Goal: Find specific page/section: Find specific page/section

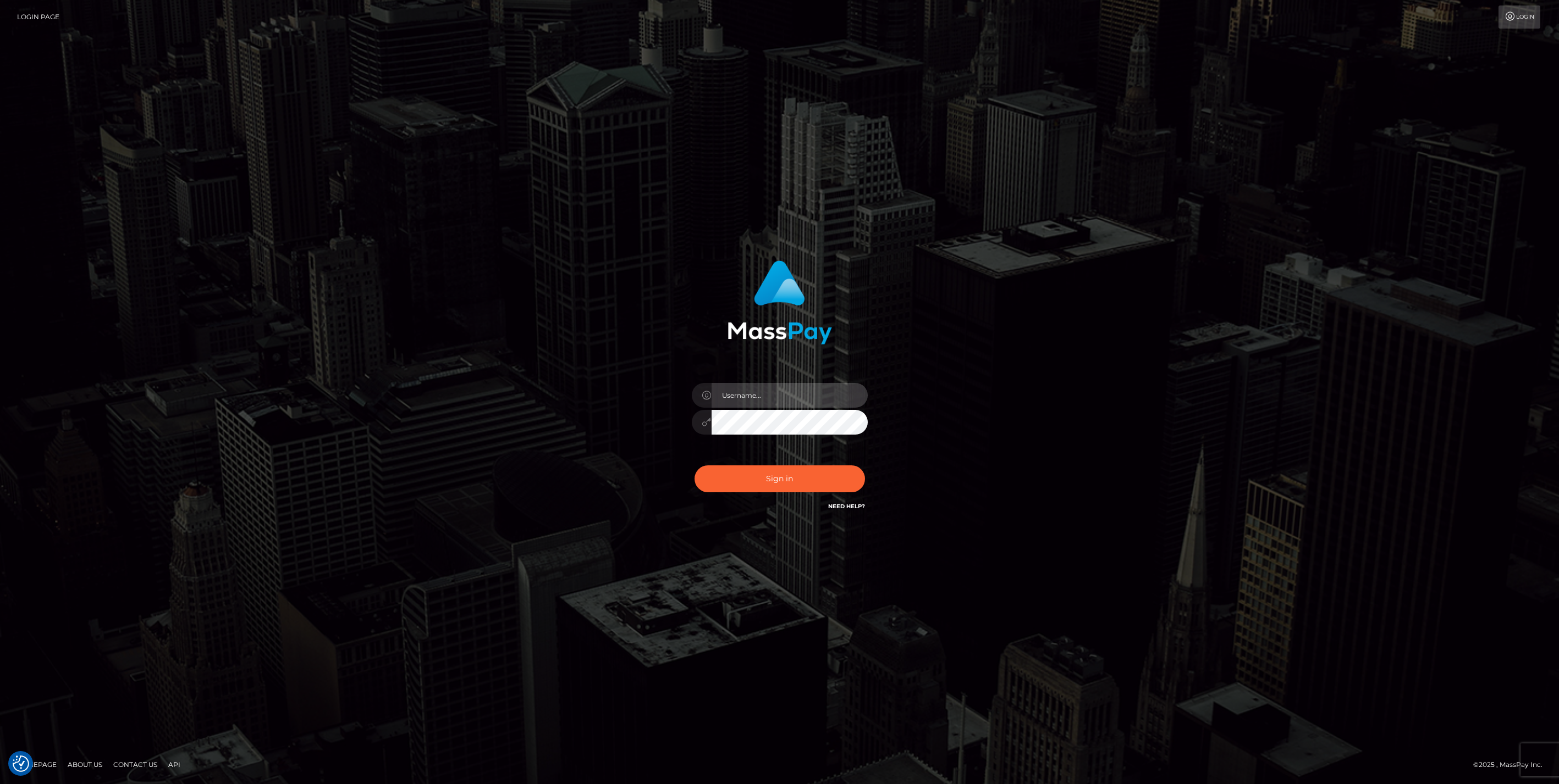
type input "bengreen"
click at [846, 473] on button "Sign in" at bounding box center [779, 479] width 170 height 27
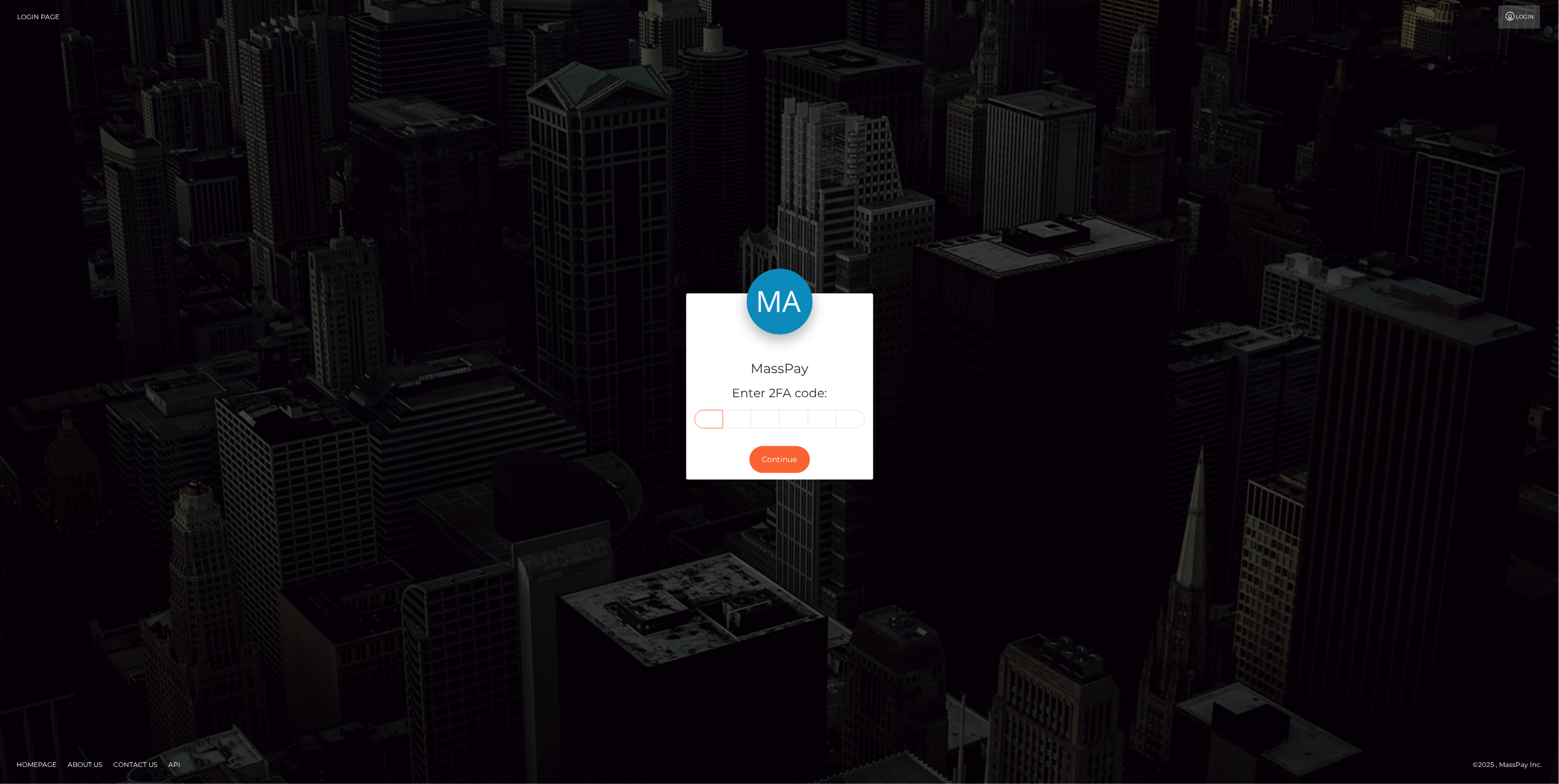
drag, startPoint x: 715, startPoint y: 406, endPoint x: 701, endPoint y: 420, distance: 19.8
paste input "2"
type input "2"
type input "9"
type input "2"
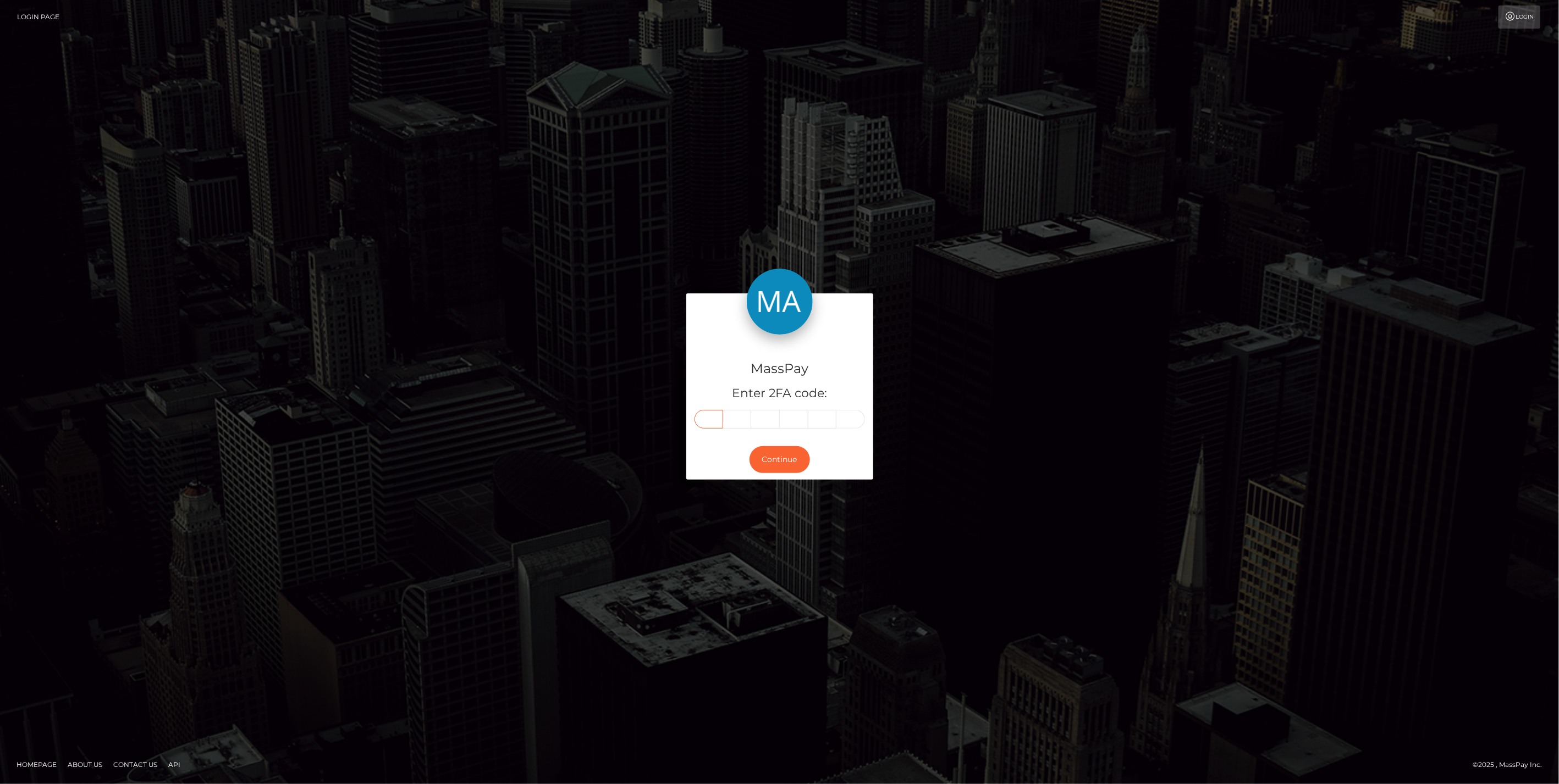
type input "3"
type input "5"
type input "7"
click at [762, 452] on button "Continue" at bounding box center [779, 460] width 61 height 27
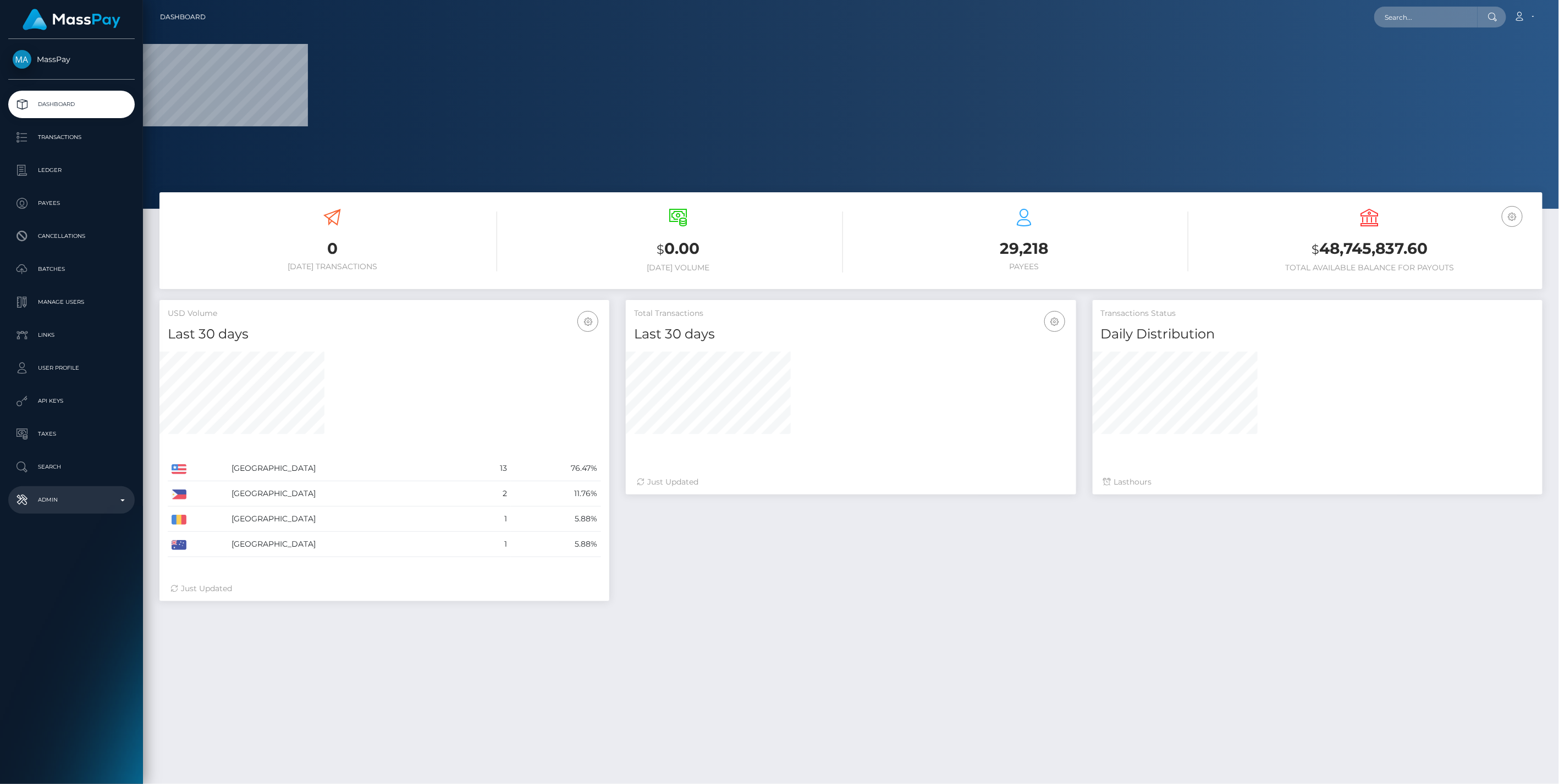
click at [112, 511] on link "Admin" at bounding box center [71, 500] width 126 height 27
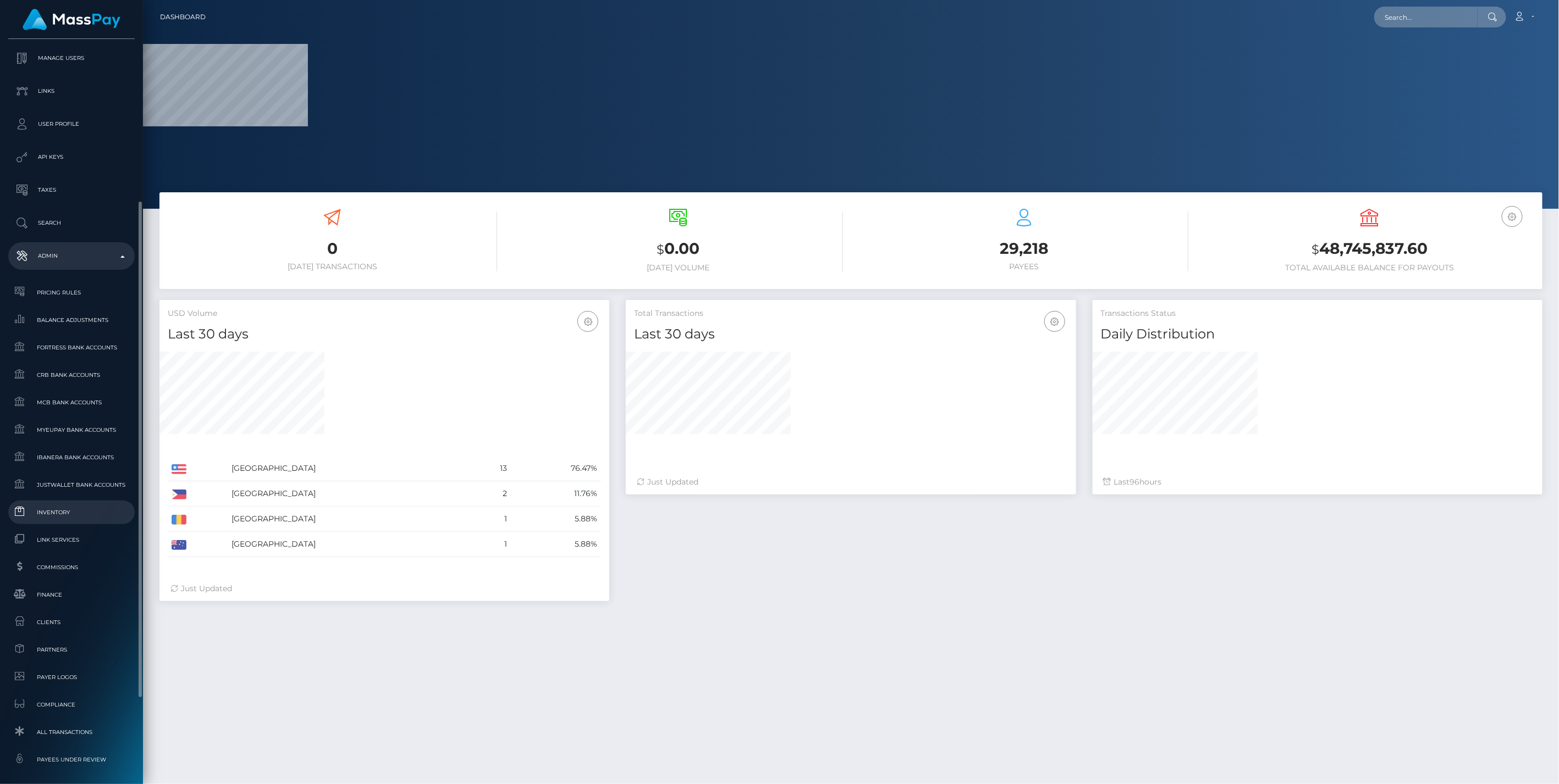
click at [64, 514] on span "Inventory" at bounding box center [71, 512] width 117 height 13
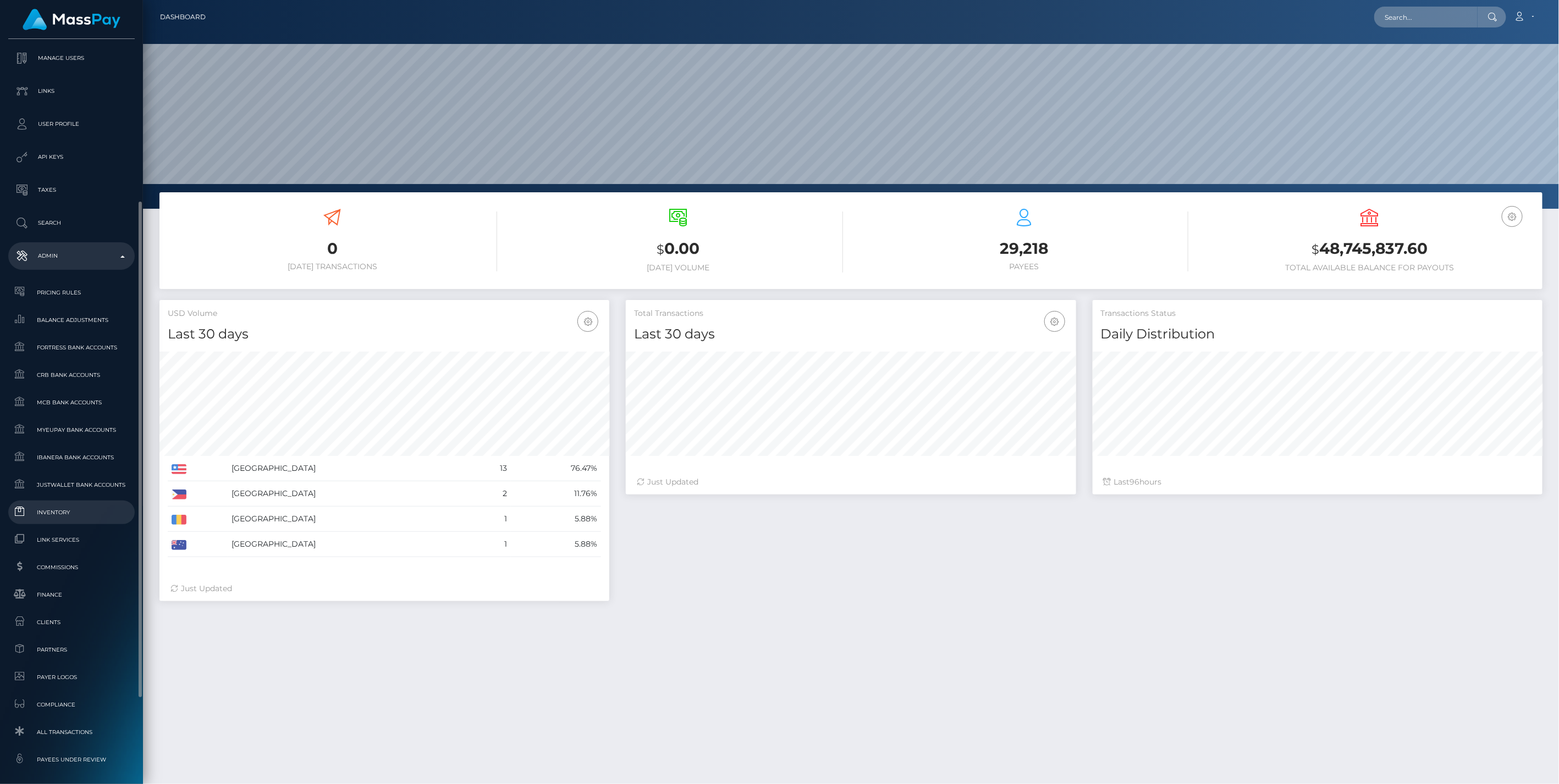
scroll to position [194, 450]
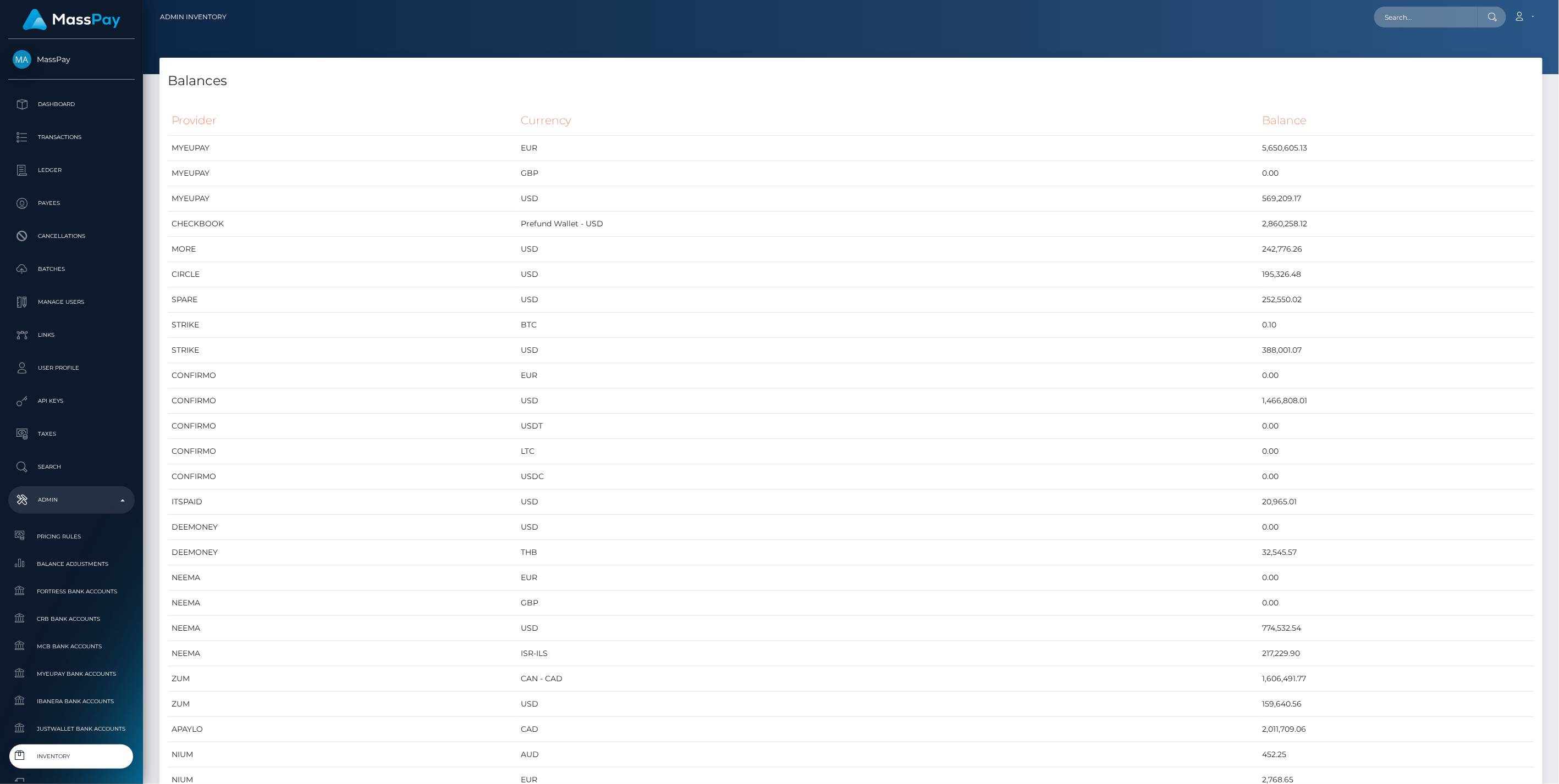
scroll to position [6114, 1383]
click at [58, 754] on span "Inventory" at bounding box center [71, 757] width 117 height 13
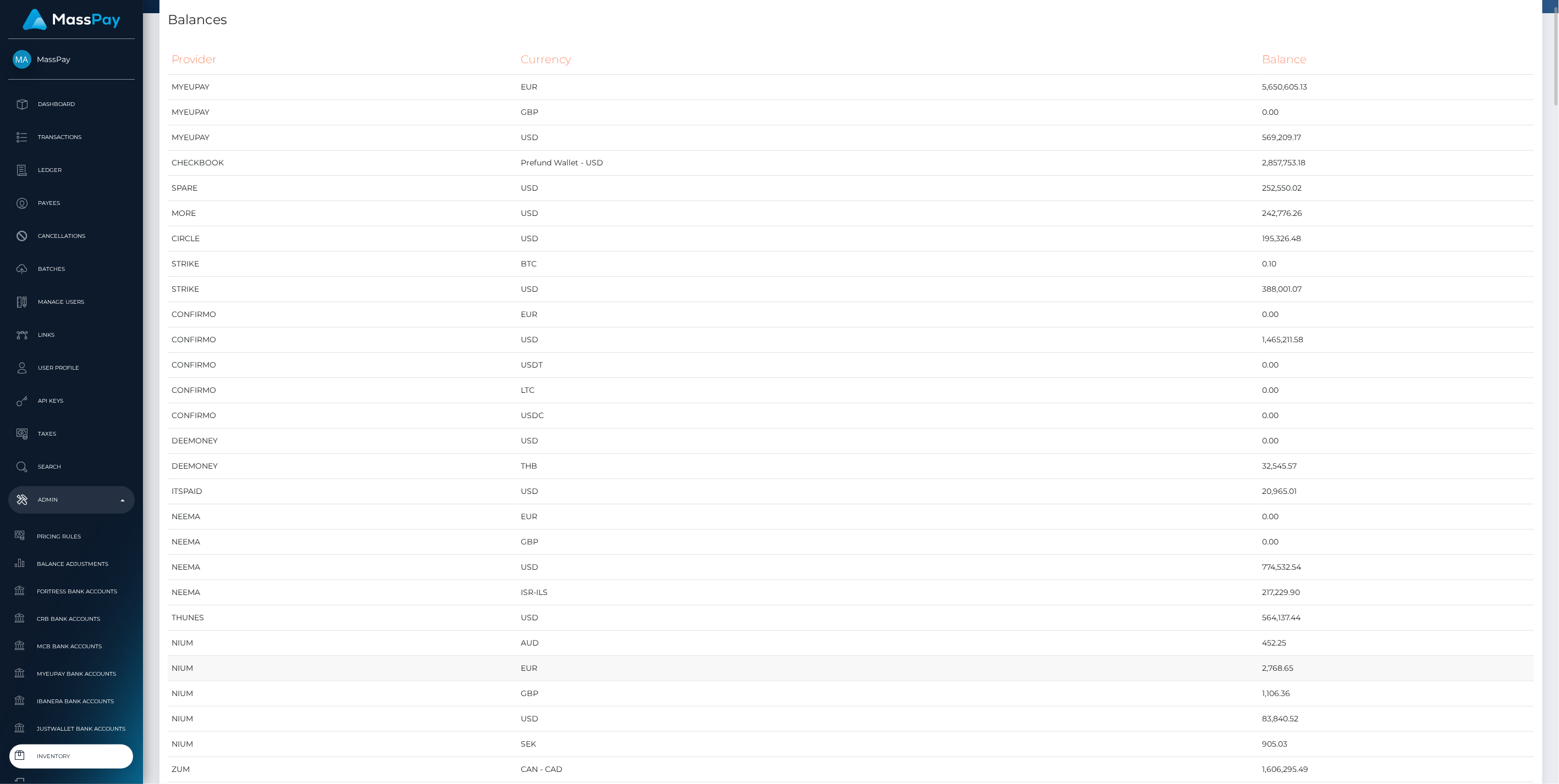
scroll to position [244, 0]
